Goal: Task Accomplishment & Management: Manage account settings

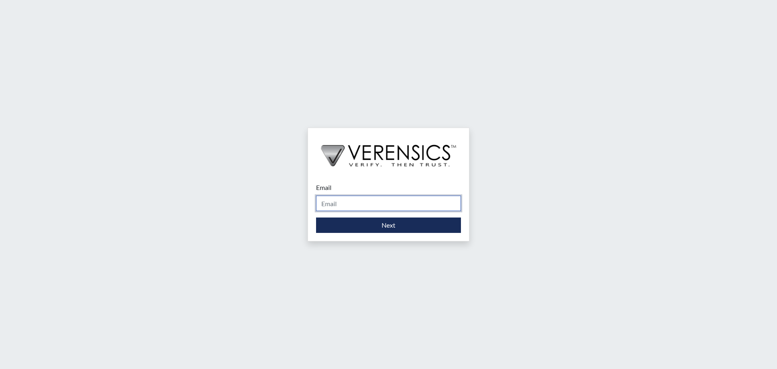
click at [340, 206] on input "Email" at bounding box center [388, 203] width 145 height 15
click at [370, 236] on div "Email Please provide your email address. Next" at bounding box center [388, 207] width 161 height 66
click at [351, 209] on input "Email" at bounding box center [388, 203] width 145 height 15
type input "[EMAIL_ADDRESS][DOMAIN_NAME]"
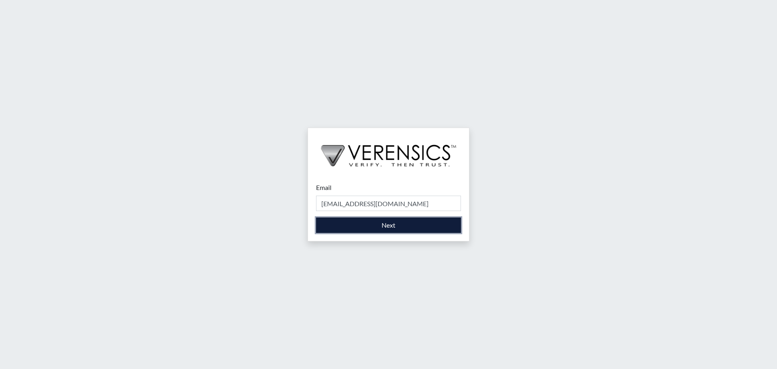
click at [366, 223] on button "Next" at bounding box center [388, 224] width 145 height 15
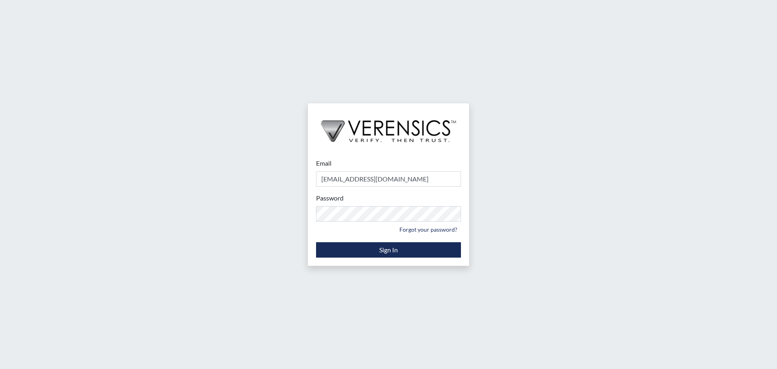
click at [333, 239] on form "Email [EMAIL_ADDRESS][DOMAIN_NAME] Please provide your email address. Password …" at bounding box center [388, 207] width 145 height 99
click at [333, 246] on button "Sign In" at bounding box center [388, 249] width 145 height 15
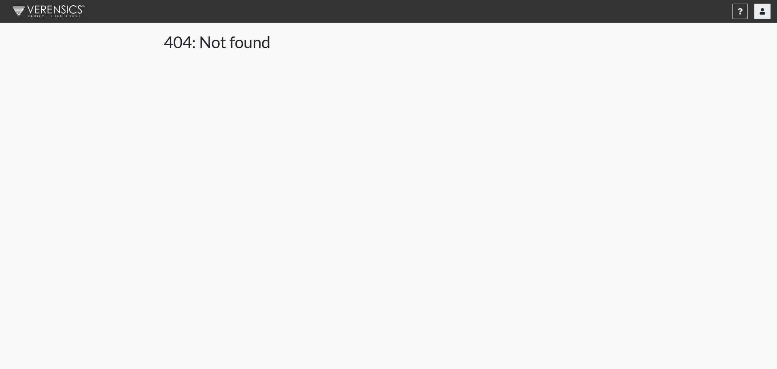
click at [761, 9] on icon "button" at bounding box center [763, 11] width 6 height 6
click at [732, 45] on link "[EMAIL_ADDRESS][DOMAIN_NAME]" at bounding box center [707, 45] width 127 height 13
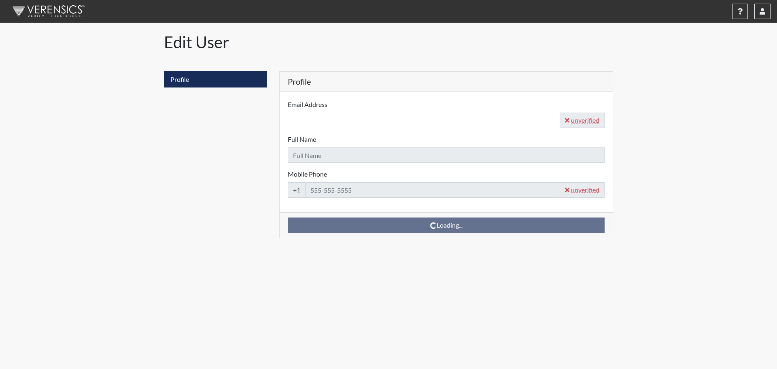
type input "[EMAIL_ADDRESS][DOMAIN_NAME]"
type input "[PERSON_NAME]"
type input "[PHONE_NUMBER]"
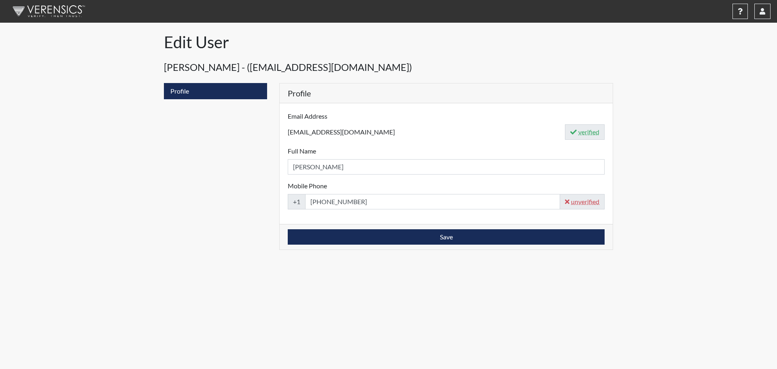
click at [28, 8] on img at bounding box center [47, 11] width 93 height 24
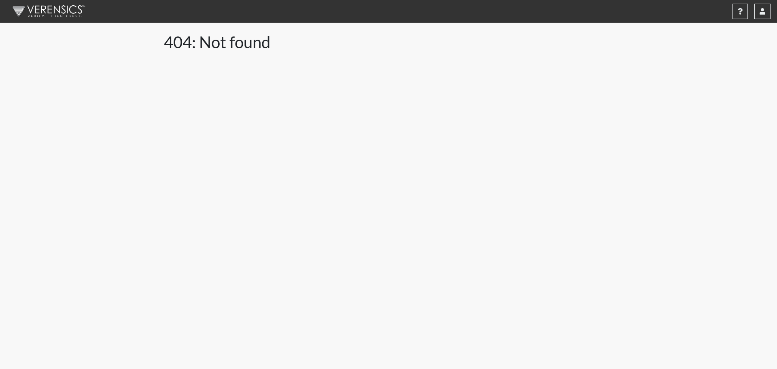
click at [28, 8] on img at bounding box center [47, 11] width 93 height 24
click at [258, 53] on body "Help Center × Verensics Best Practices How to successfully use the Verensics pl…" at bounding box center [388, 184] width 777 height 369
click at [236, 42] on h1 "404: Not found" at bounding box center [388, 41] width 449 height 19
click at [64, 16] on img at bounding box center [47, 11] width 93 height 24
click at [753, 13] on div "Help Center × Verensics Best Practices How to successfully use the Verensics pl…" at bounding box center [433, 11] width 674 height 15
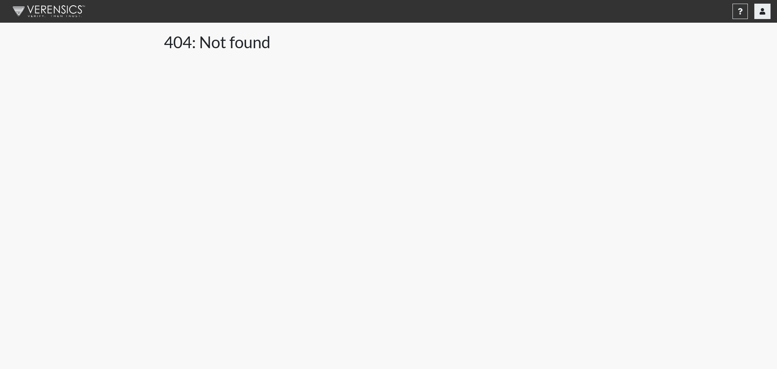
click at [761, 13] on icon "button" at bounding box center [763, 11] width 6 height 6
click at [718, 107] on link "Sign Out" at bounding box center [707, 102] width 127 height 13
